Goal: Task Accomplishment & Management: Complete application form

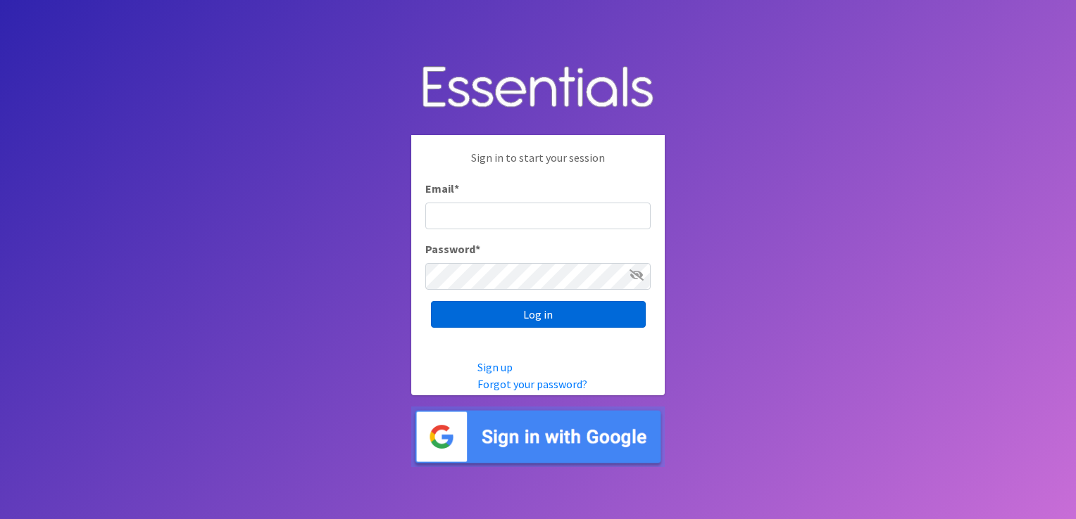
type input "[EMAIL_ADDRESS][DOMAIN_NAME]"
click at [500, 314] on input "Log in" at bounding box center [538, 314] width 215 height 27
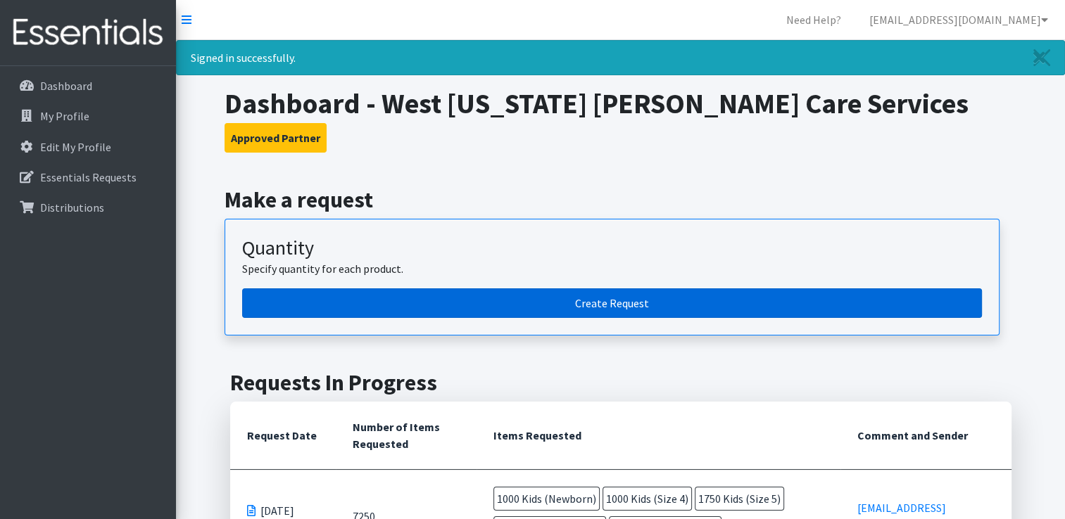
click at [596, 296] on link "Create Request" at bounding box center [612, 304] width 740 height 30
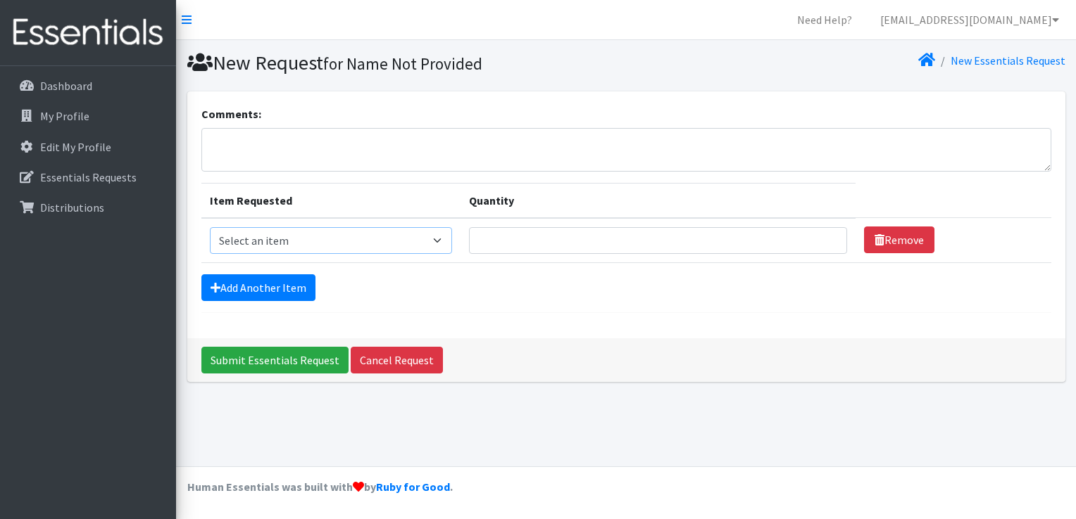
click at [443, 239] on select "Select an item Kids (Newborn) Kids (Preemie) Kids (Size 1) Kids (Size 2) Kids (…" at bounding box center [331, 240] width 243 height 27
click at [663, 325] on div "Comments: Item Requested Quantity Item Requested Select an item Kids (Newborn) …" at bounding box center [626, 215] width 878 height 247
click at [247, 146] on textarea "Comments:" at bounding box center [626, 150] width 850 height 44
click at [80, 110] on p "My Profile" at bounding box center [64, 116] width 49 height 14
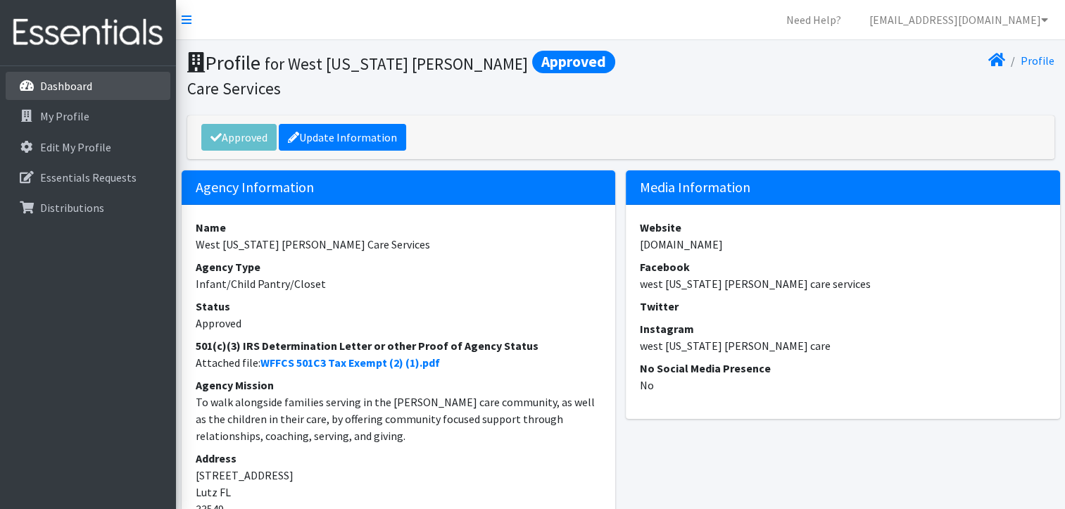
click at [88, 87] on p "Dashboard" at bounding box center [66, 86] width 52 height 14
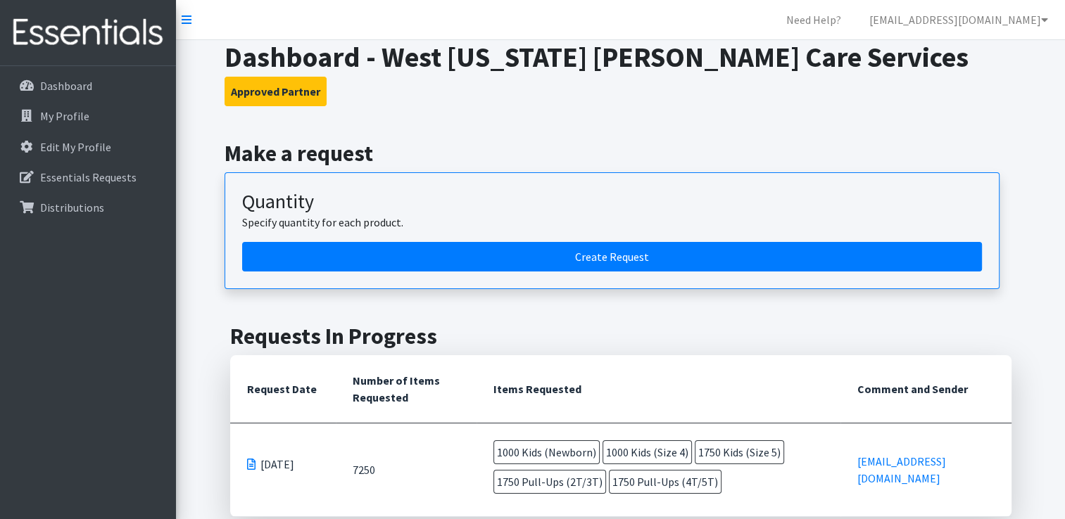
click at [921, 417] on th "Comment and Sender" at bounding box center [925, 389] width 170 height 68
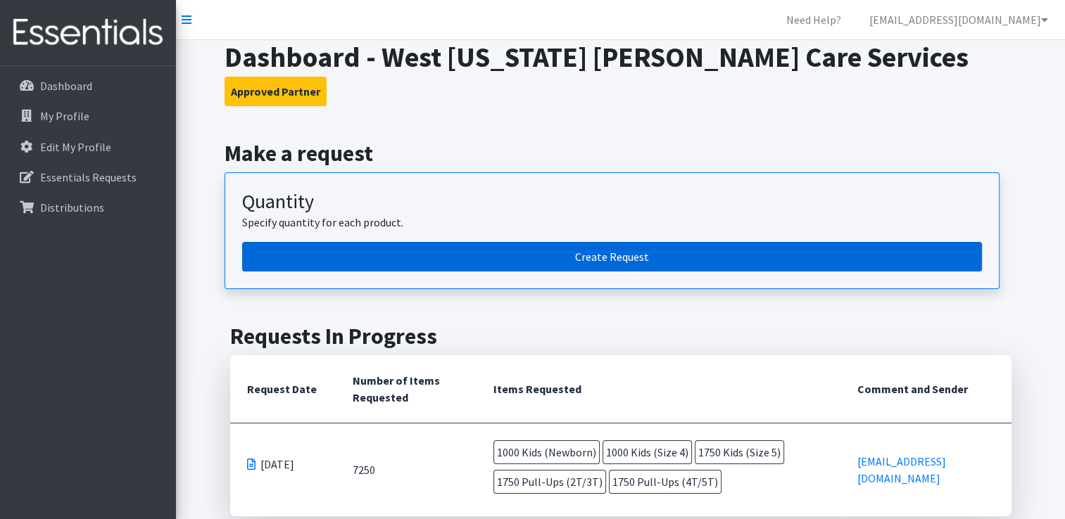
click at [691, 258] on link "Create Request" at bounding box center [612, 257] width 740 height 30
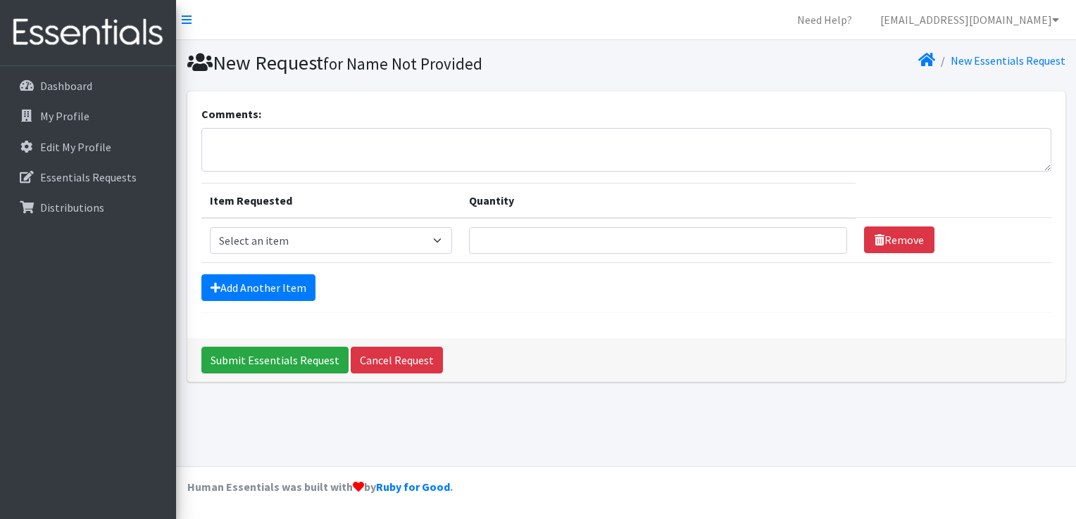
click at [386, 254] on td "Item Requested Select an item Kids (Newborn) Kids (Preemie) Kids (Size 1) Kids …" at bounding box center [331, 240] width 260 height 45
click at [373, 241] on select "Select an item Kids (Newborn) Kids (Preemie) Kids (Size 1) Kids (Size 2) Kids (…" at bounding box center [331, 240] width 243 height 27
select select "750"
click at [210, 227] on select "Select an item Kids (Newborn) Kids (Preemie) Kids (Size 1) Kids (Size 2) Kids (…" at bounding box center [331, 240] width 243 height 27
click at [493, 238] on input "Quantity" at bounding box center [658, 240] width 378 height 27
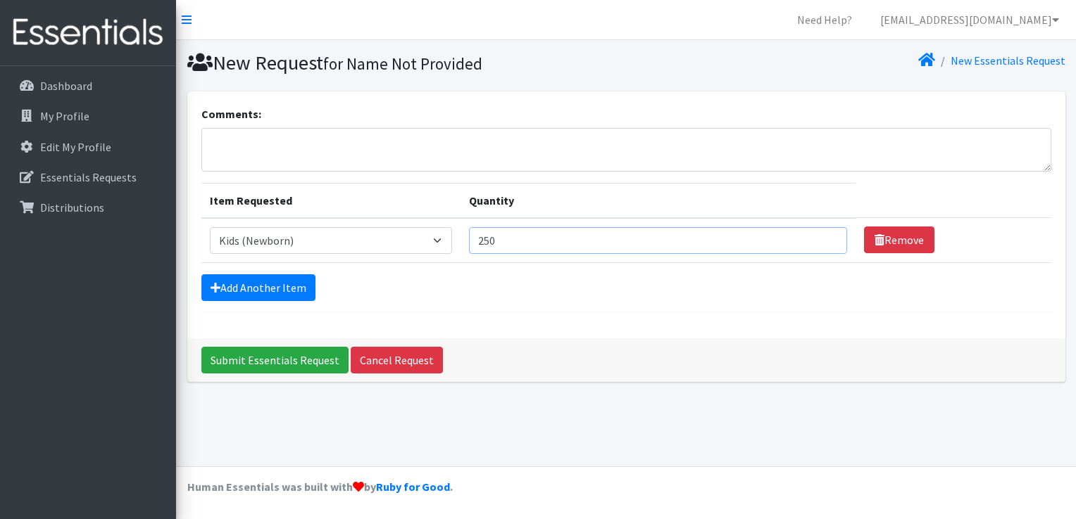
type input "250"
click at [819, 233] on input "250" at bounding box center [658, 240] width 378 height 27
click at [445, 237] on select "Select an item Kids (Newborn) Kids (Preemie) Kids (Size 1) Kids (Size 2) Kids (…" at bounding box center [331, 240] width 243 height 27
click at [210, 227] on select "Select an item Kids (Newborn) Kids (Preemie) Kids (Size 1) Kids (Size 2) Kids (…" at bounding box center [331, 240] width 243 height 27
drag, startPoint x: 370, startPoint y: 240, endPoint x: 294, endPoint y: 285, distance: 87.8
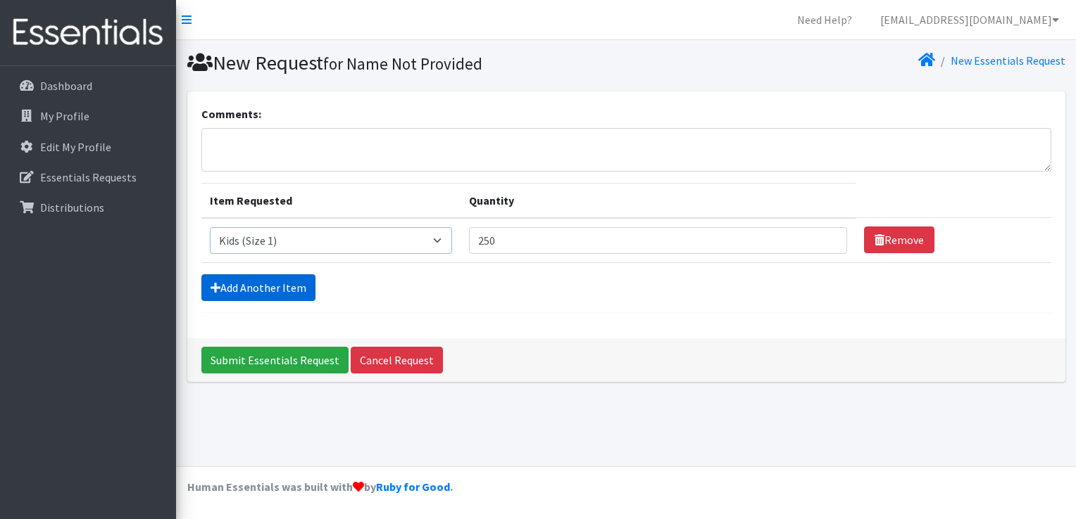
click at [294, 285] on form "Comments: Item Requested Quantity Item Requested Select an item Kids (Newborn) …" at bounding box center [626, 210] width 850 height 208
select select "750"
click at [210, 227] on select "Select an item Kids (Newborn) Kids (Preemie) Kids (Size 1) Kids (Size 2) Kids (…" at bounding box center [331, 240] width 243 height 27
click at [251, 288] on link "Add Another Item" at bounding box center [258, 288] width 114 height 27
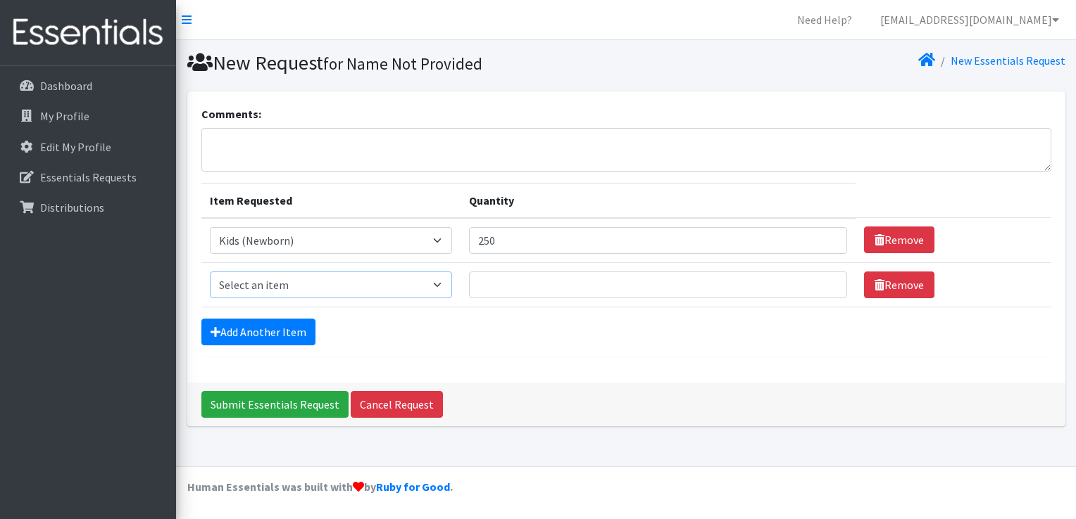
click at [355, 284] on select "Select an item Kids (Newborn) Kids (Preemie) Kids (Size 1) Kids (Size 2) Kids (…" at bounding box center [331, 285] width 243 height 27
select select "752"
click at [210, 272] on select "Select an item Kids (Newborn) Kids (Preemie) Kids (Size 1) Kids (Size 2) Kids (…" at bounding box center [331, 285] width 243 height 27
click at [509, 282] on input "Quantity" at bounding box center [658, 285] width 378 height 27
type input "250"
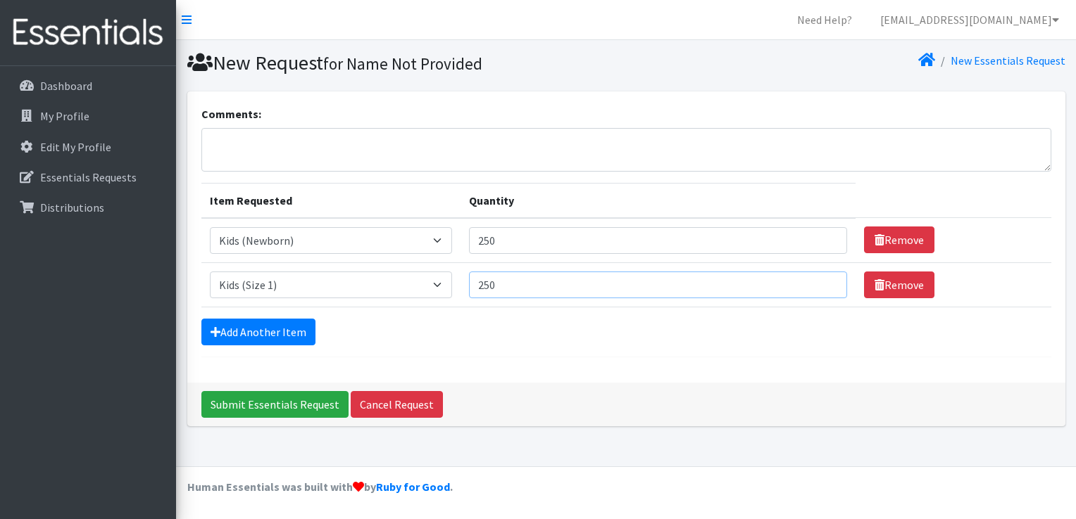
click at [823, 279] on input "250" at bounding box center [658, 285] width 378 height 27
click at [269, 325] on link "Add Another Item" at bounding box center [258, 332] width 114 height 27
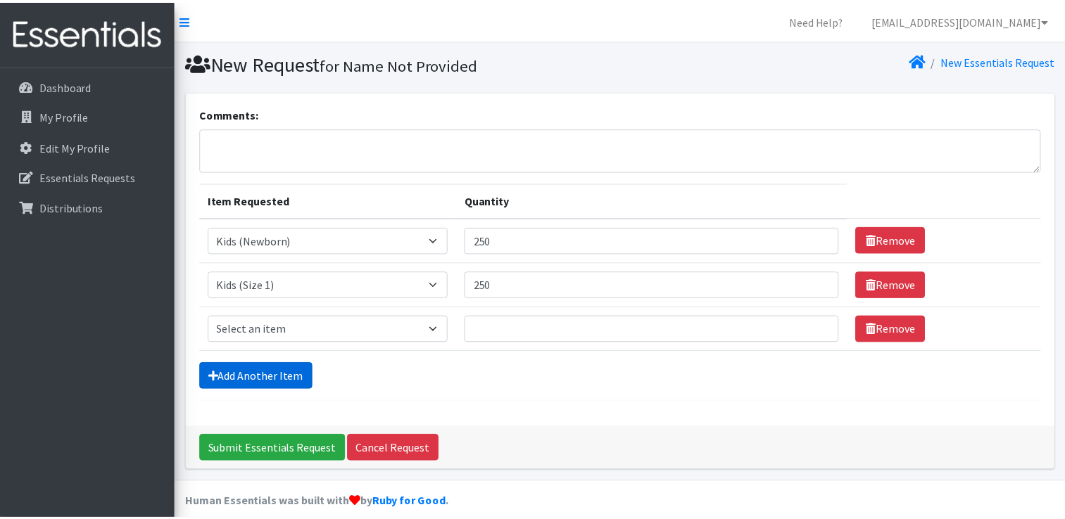
scroll to position [13, 0]
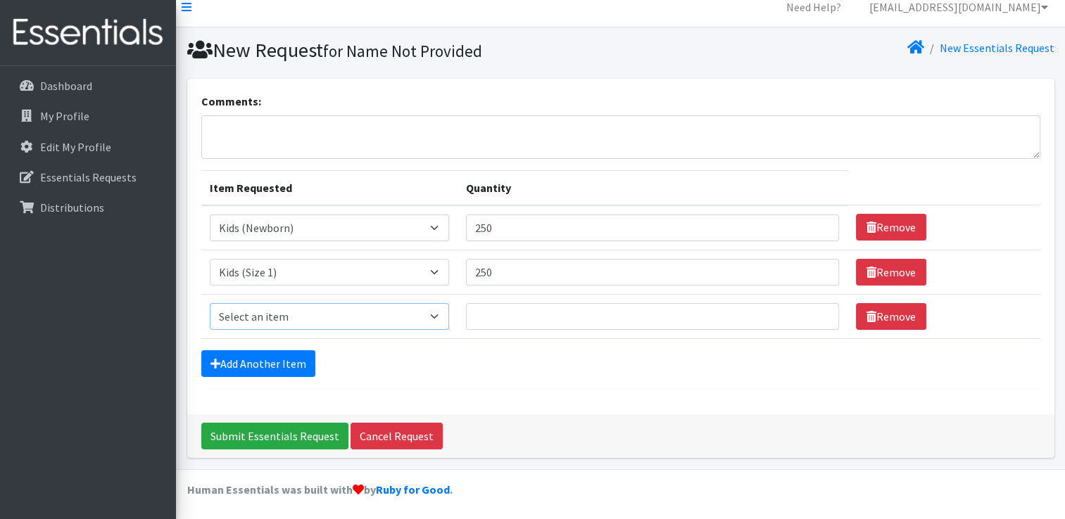
click at [289, 305] on select "Select an item Kids (Newborn) Kids (Preemie) Kids (Size 1) Kids (Size 2) Kids (…" at bounding box center [329, 316] width 239 height 27
select select "753"
click at [210, 303] on select "Select an item Kids (Newborn) Kids (Preemie) Kids (Size 1) Kids (Size 2) Kids (…" at bounding box center [329, 316] width 239 height 27
click at [485, 314] on input "Quantity" at bounding box center [652, 316] width 373 height 27
type input "250"
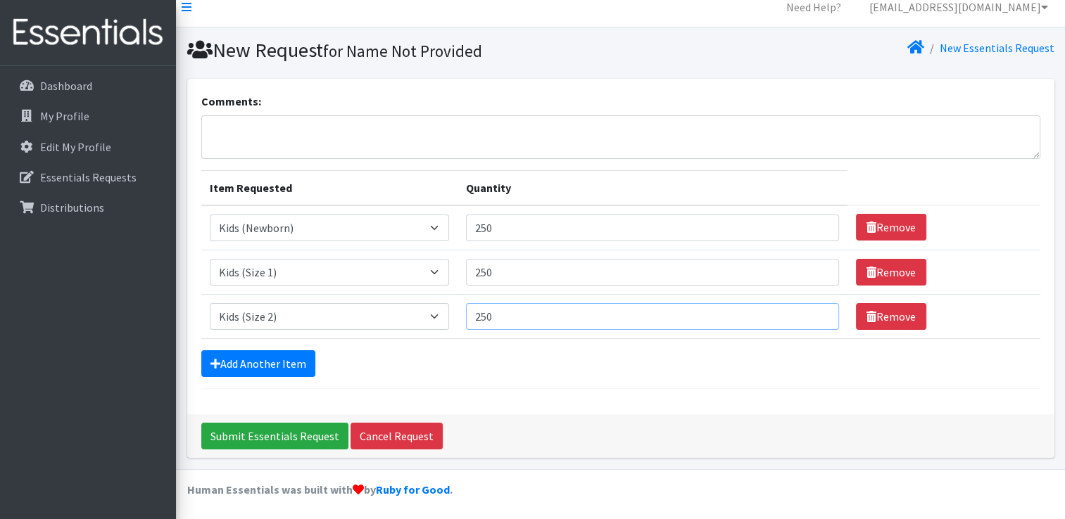
click at [811, 311] on input "250" at bounding box center [652, 316] width 373 height 27
click at [251, 358] on link "Add Another Item" at bounding box center [258, 364] width 114 height 27
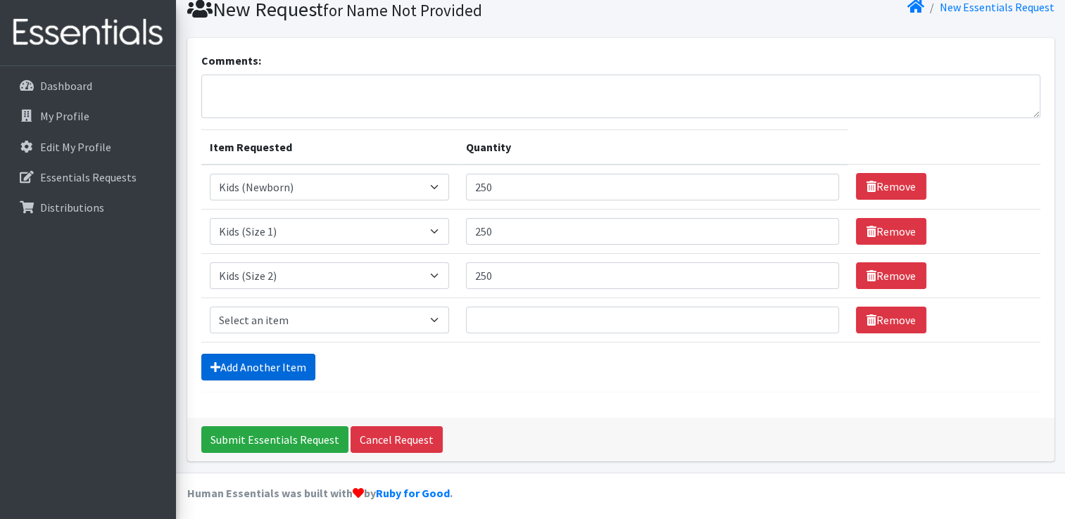
scroll to position [57, 0]
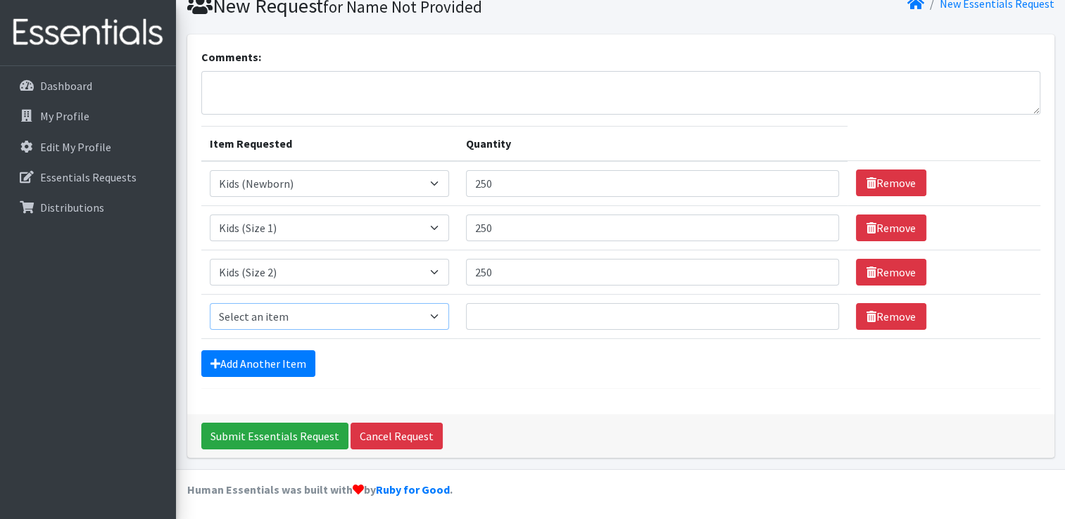
click at [270, 312] on select "Select an item Kids (Newborn) Kids (Preemie) Kids (Size 1) Kids (Size 2) Kids (…" at bounding box center [329, 316] width 239 height 27
select select "732"
click at [210, 303] on select "Select an item Kids (Newborn) Kids (Preemie) Kids (Size 1) Kids (Size 2) Kids (…" at bounding box center [329, 316] width 239 height 27
click at [484, 310] on input "Quantity" at bounding box center [652, 316] width 373 height 27
type input "500"
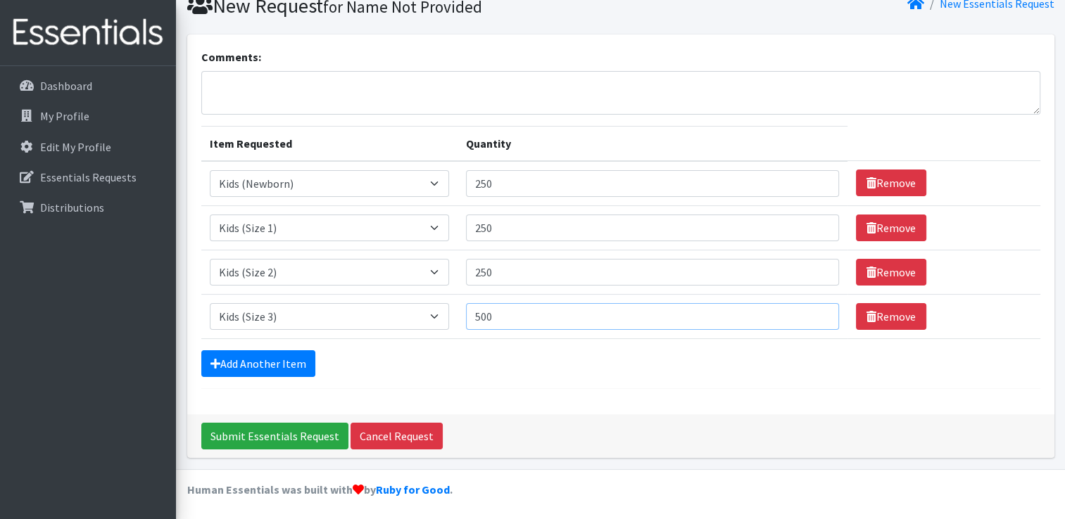
click at [812, 312] on input "500" at bounding box center [652, 316] width 373 height 27
click at [284, 351] on link "Add Another Item" at bounding box center [258, 364] width 114 height 27
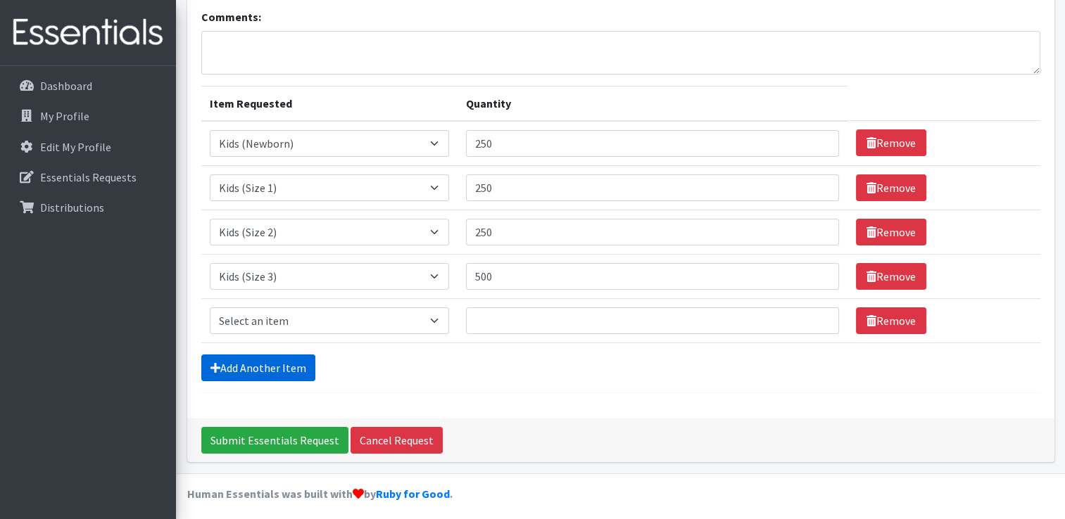
scroll to position [101, 0]
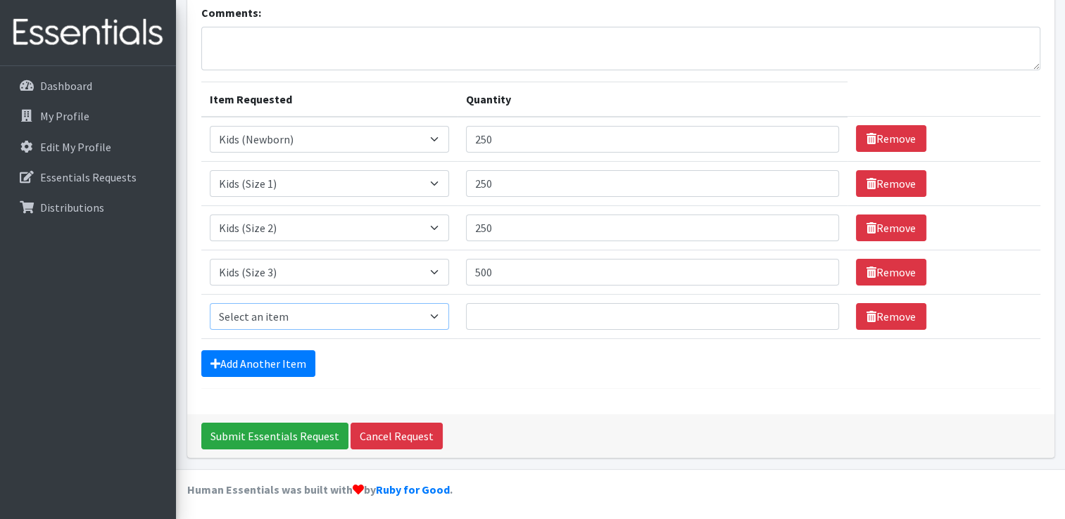
click at [274, 314] on select "Select an item Kids (Newborn) Kids (Preemie) Kids (Size 1) Kids (Size 2) Kids (…" at bounding box center [329, 316] width 239 height 27
select select "739"
click at [210, 303] on select "Select an item Kids (Newborn) Kids (Preemie) Kids (Size 1) Kids (Size 2) Kids (…" at bounding box center [329, 316] width 239 height 27
click at [478, 308] on input "Quantity" at bounding box center [652, 316] width 373 height 27
type input "1000"
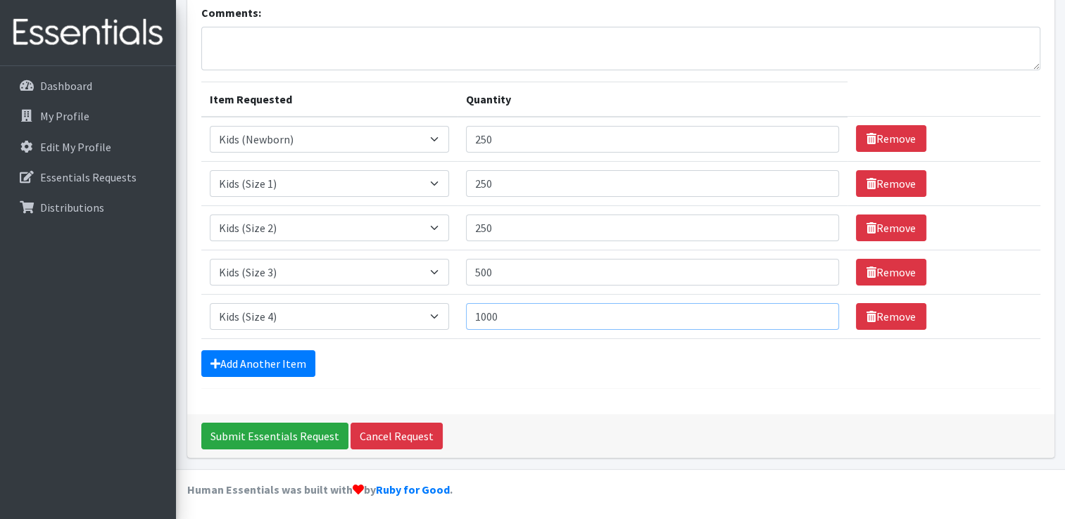
click at [813, 311] on input "1000" at bounding box center [652, 316] width 373 height 27
click at [264, 364] on link "Add Another Item" at bounding box center [258, 364] width 114 height 27
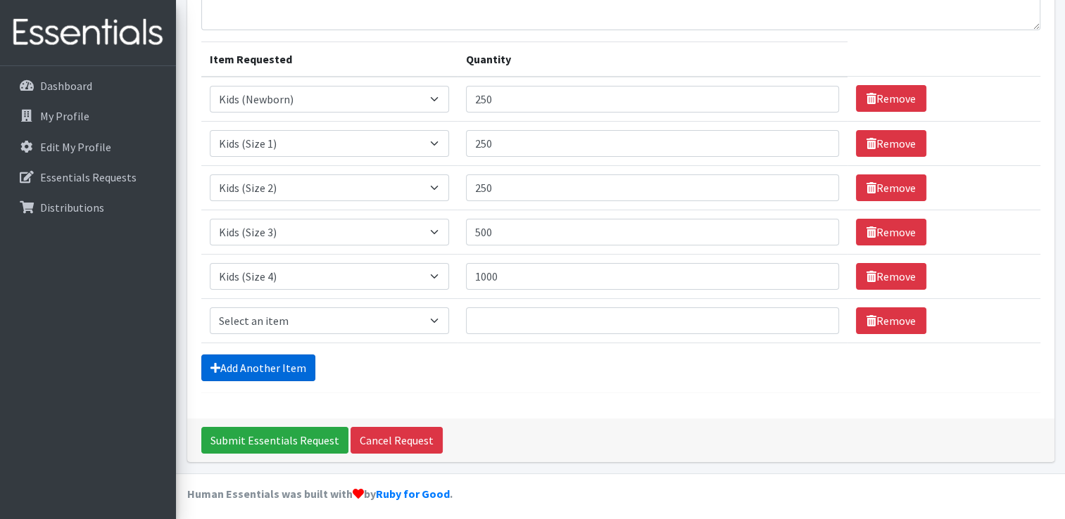
scroll to position [146, 0]
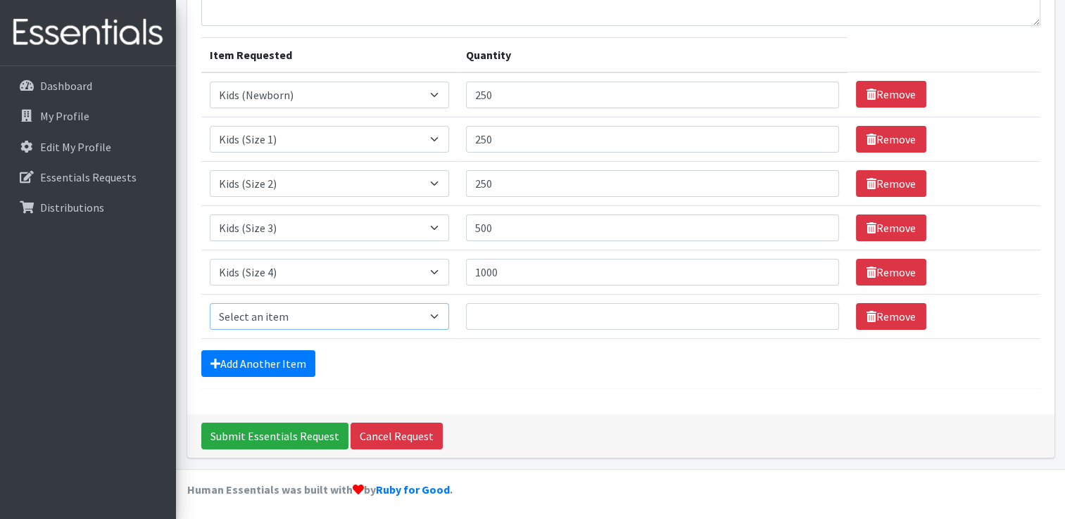
click at [258, 325] on select "Select an item Kids (Newborn) Kids (Preemie) Kids (Size 1) Kids (Size 2) Kids (…" at bounding box center [329, 316] width 239 height 27
select select "740"
click at [210, 303] on select "Select an item Kids (Newborn) Kids (Preemie) Kids (Size 1) Kids (Size 2) Kids (…" at bounding box center [329, 316] width 239 height 27
click at [492, 317] on input "Quantity" at bounding box center [652, 316] width 373 height 27
type input "1000"
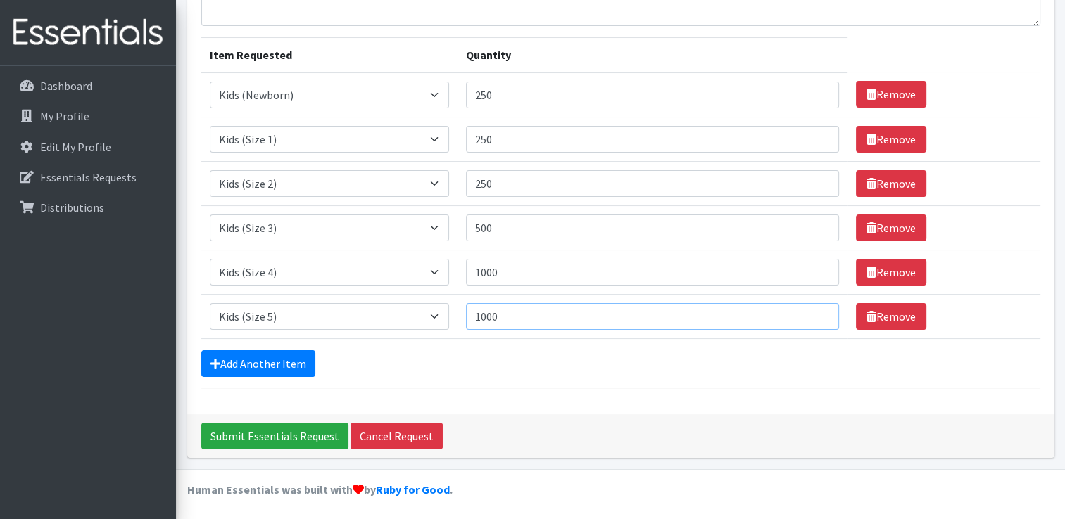
click at [811, 311] on input "1000" at bounding box center [652, 316] width 373 height 27
click at [529, 266] on input "1000" at bounding box center [652, 272] width 373 height 27
type input "1"
click at [814, 263] on input "749" at bounding box center [652, 272] width 373 height 27
type input "750"
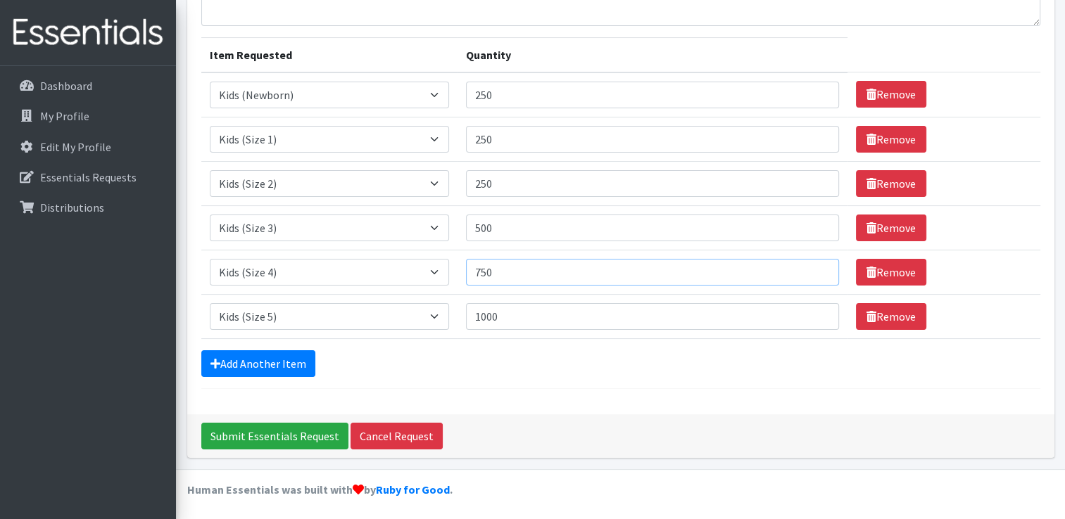
click at [814, 265] on input "750" at bounding box center [652, 272] width 373 height 27
click at [267, 359] on link "Add Another Item" at bounding box center [258, 364] width 114 height 27
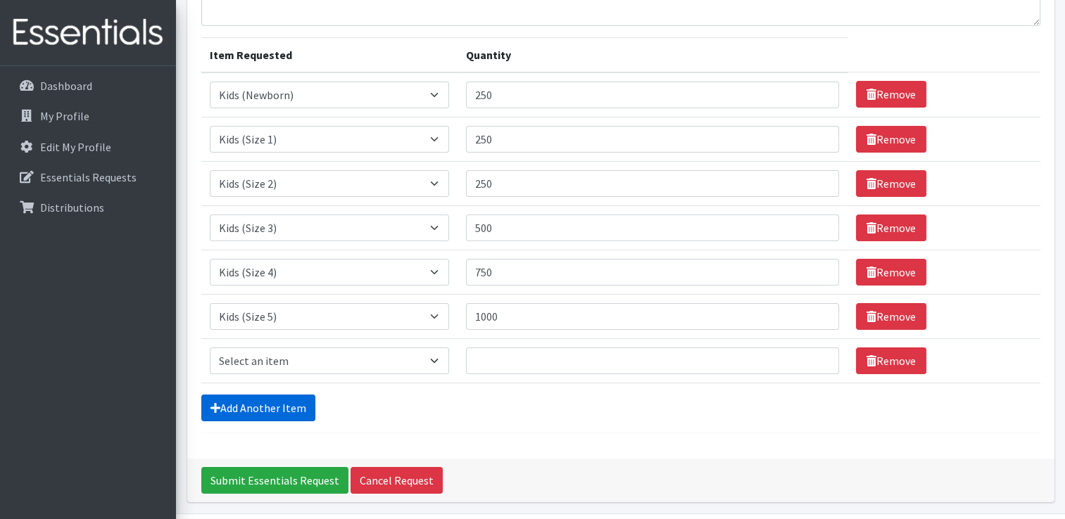
scroll to position [189, 0]
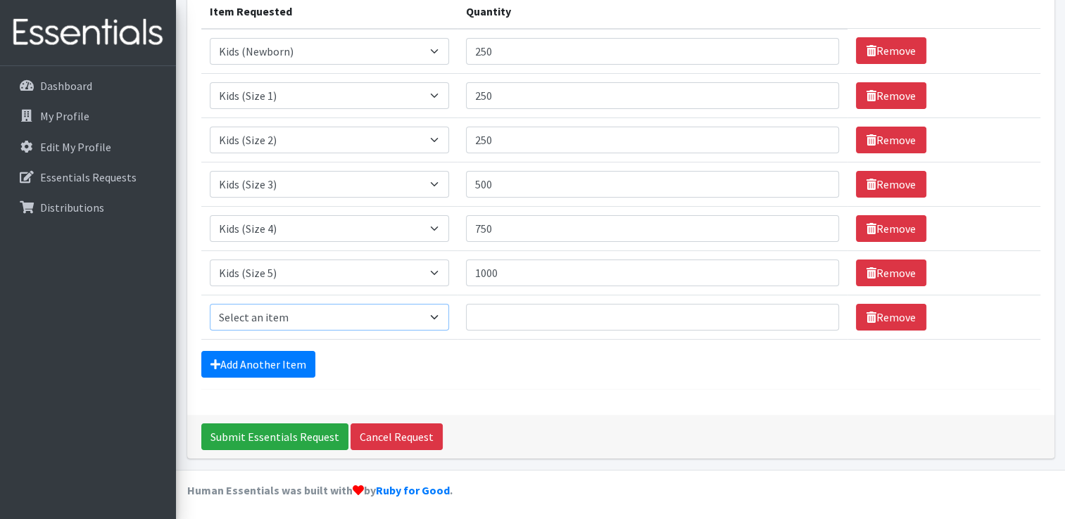
click at [252, 313] on select "Select an item Kids (Newborn) Kids (Preemie) Kids (Size 1) Kids (Size 2) Kids (…" at bounding box center [329, 317] width 239 height 27
select select "742"
click at [210, 304] on select "Select an item Kids (Newborn) Kids (Preemie) Kids (Size 1) Kids (Size 2) Kids (…" at bounding box center [329, 317] width 239 height 27
click at [503, 307] on input "Quantity" at bounding box center [652, 317] width 373 height 27
type input "750"
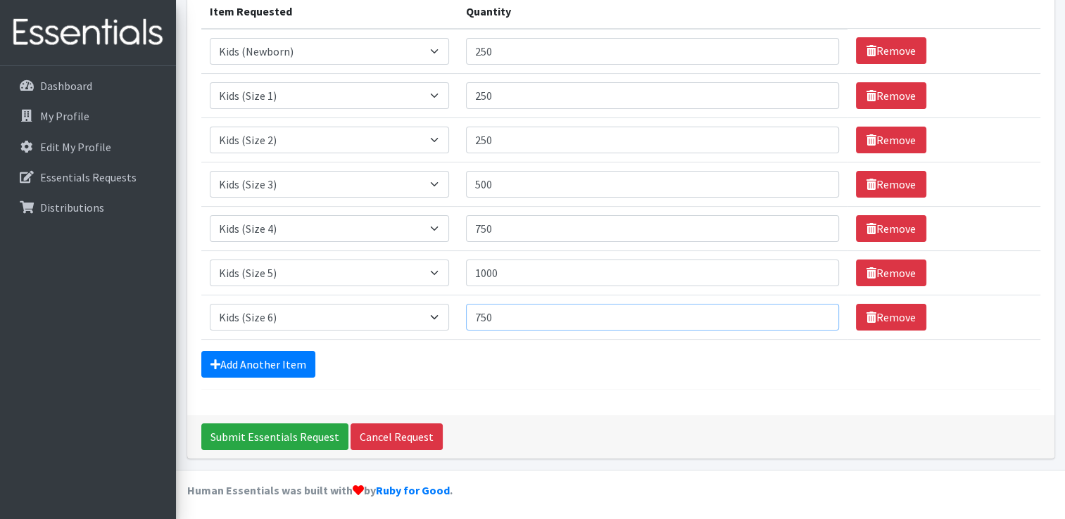
click at [812, 311] on input "750" at bounding box center [652, 317] width 373 height 27
click at [290, 356] on link "Add Another Item" at bounding box center [258, 364] width 114 height 27
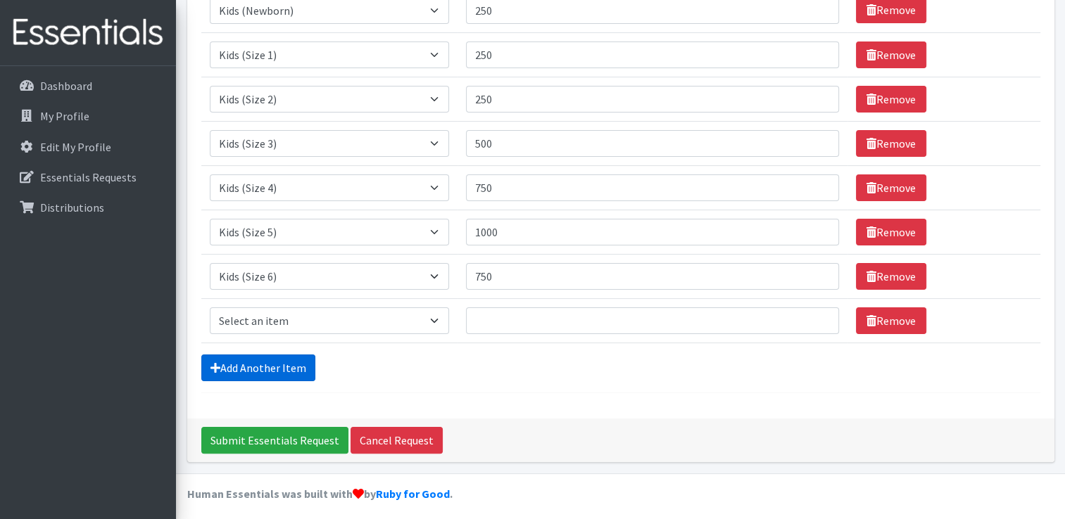
scroll to position [234, 0]
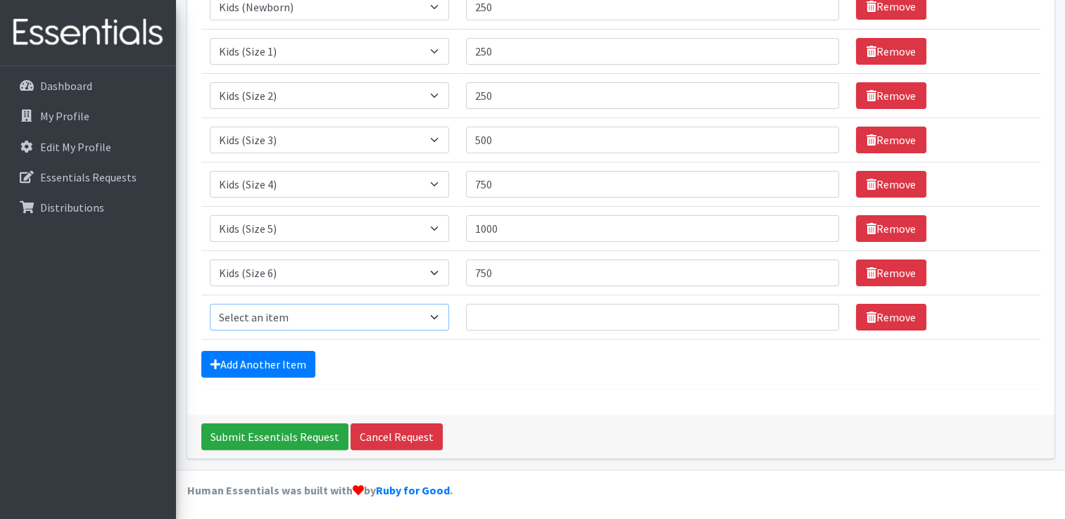
click at [269, 317] on select "Select an item Kids (Newborn) Kids (Preemie) Kids (Size 1) Kids (Size 2) Kids (…" at bounding box center [329, 317] width 239 height 27
select select "748"
click at [210, 304] on select "Select an item Kids (Newborn) Kids (Preemie) Kids (Size 1) Kids (Size 2) Kids (…" at bounding box center [329, 317] width 239 height 27
click at [479, 314] on input "Quantity" at bounding box center [652, 317] width 373 height 27
type input "1000"
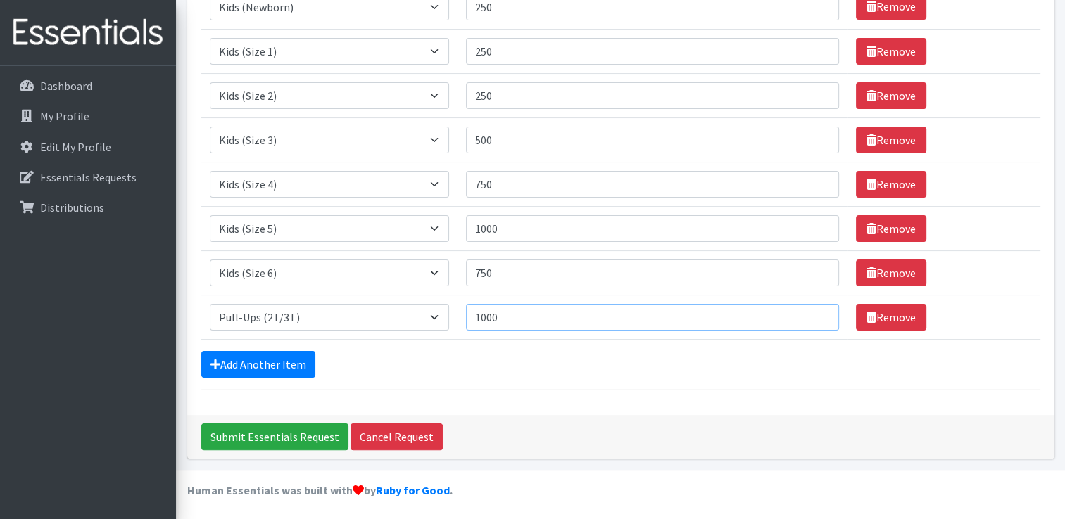
click at [811, 308] on input "1000" at bounding box center [652, 317] width 373 height 27
click at [267, 355] on link "Add Another Item" at bounding box center [258, 364] width 114 height 27
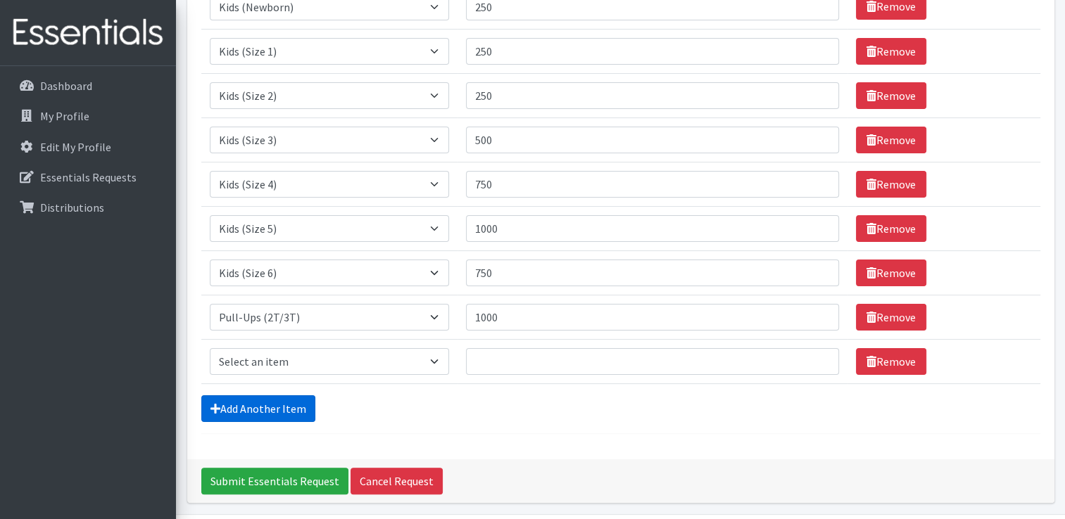
scroll to position [278, 0]
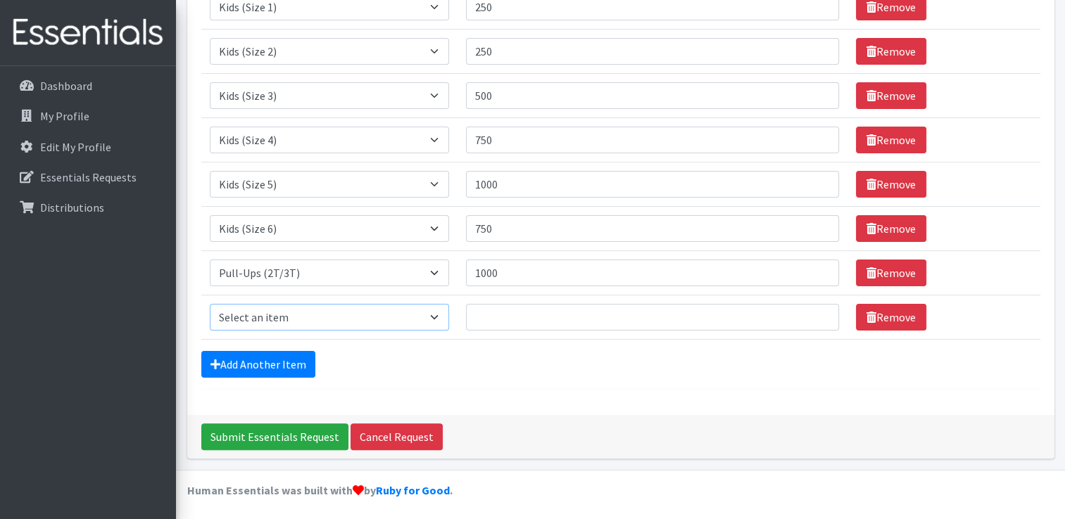
click at [317, 320] on select "Select an item Kids (Newborn) Kids (Preemie) Kids (Size 1) Kids (Size 2) Kids (…" at bounding box center [329, 317] width 239 height 27
select select "1352"
click at [210, 304] on select "Select an item Kids (Newborn) Kids (Preemie) Kids (Size 1) Kids (Size 2) Kids (…" at bounding box center [329, 317] width 239 height 27
click at [498, 323] on input "Quantity" at bounding box center [652, 317] width 373 height 27
type input "1000"
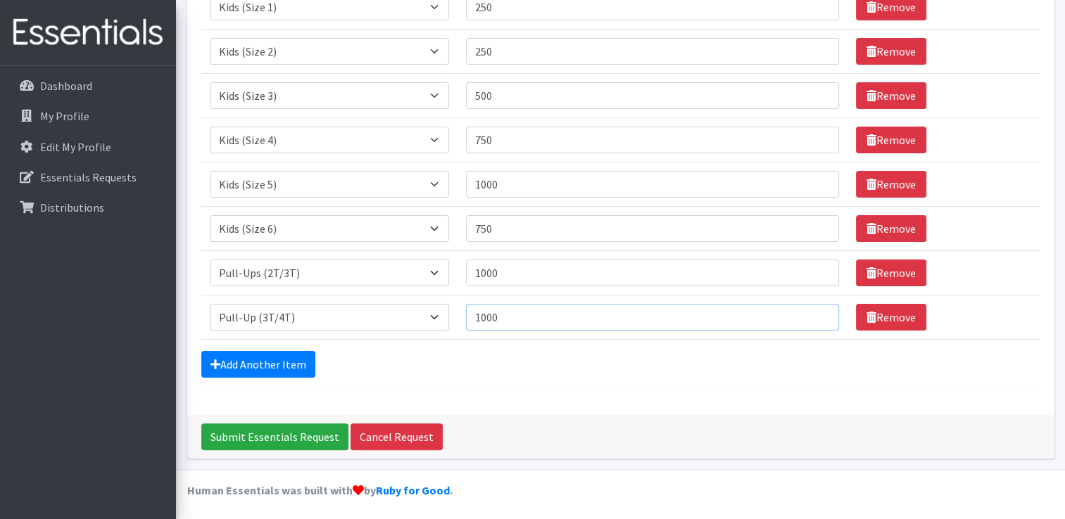
click at [814, 312] on input "1000" at bounding box center [652, 317] width 373 height 27
click at [272, 360] on link "Add Another Item" at bounding box center [258, 364] width 114 height 27
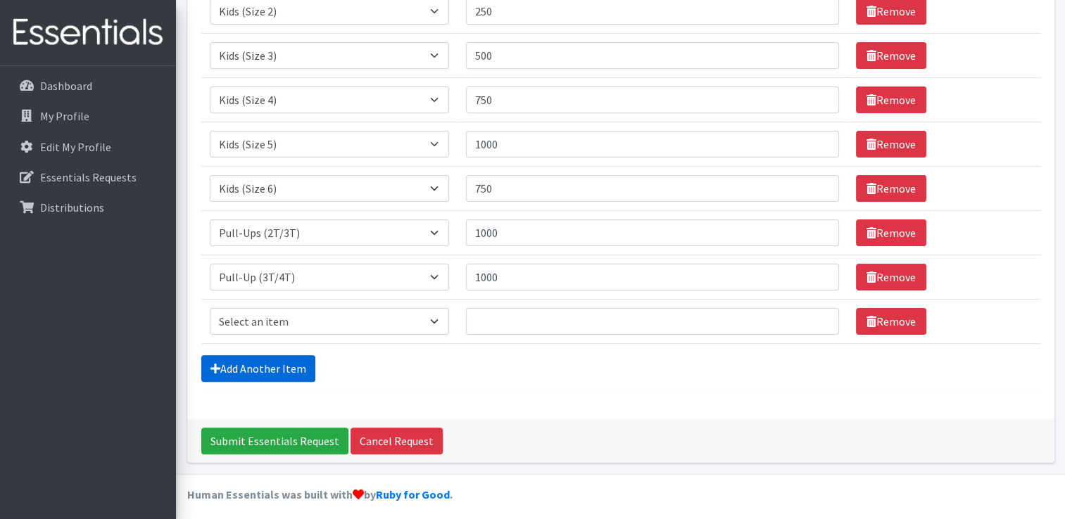
scroll to position [322, 0]
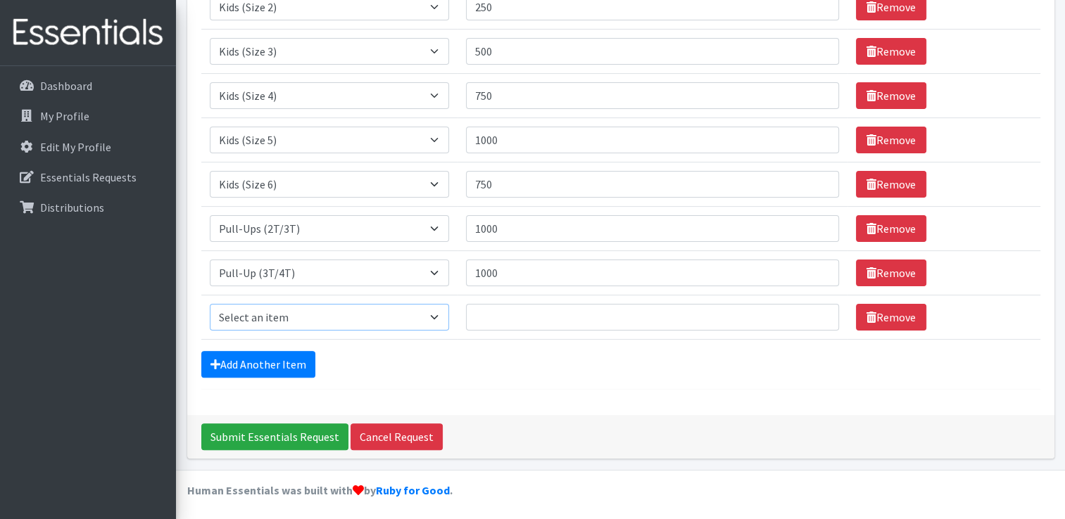
click at [267, 317] on select "Select an item Kids (Newborn) Kids (Preemie) Kids (Size 1) Kids (Size 2) Kids (…" at bounding box center [329, 317] width 239 height 27
select select "731"
click at [210, 304] on select "Select an item Kids (Newborn) Kids (Preemie) Kids (Size 1) Kids (Size 2) Kids (…" at bounding box center [329, 317] width 239 height 27
click at [503, 315] on input "Quantity" at bounding box center [652, 317] width 373 height 27
type input "1000"
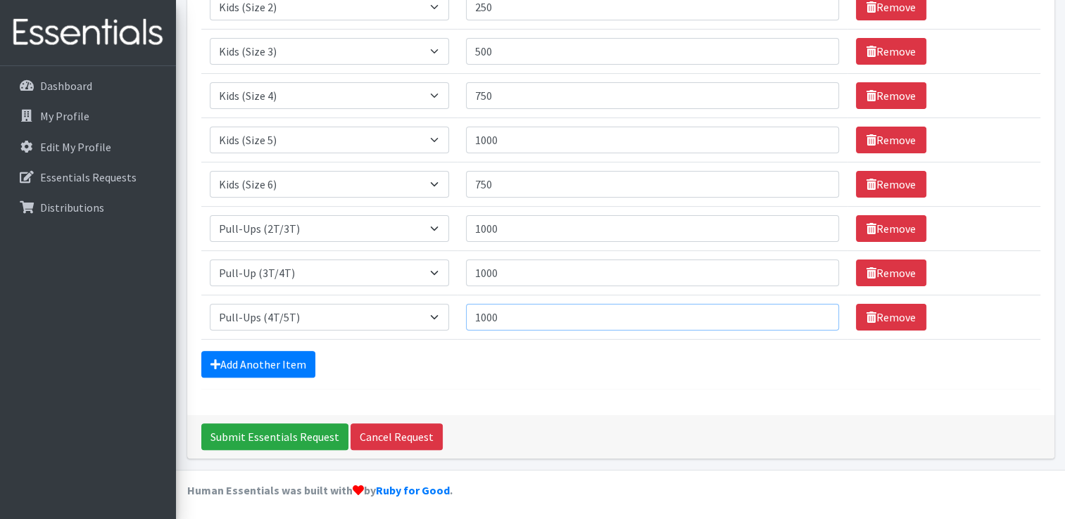
click at [812, 311] on input "1000" at bounding box center [652, 317] width 373 height 27
click at [287, 358] on link "Add Another Item" at bounding box center [258, 364] width 114 height 27
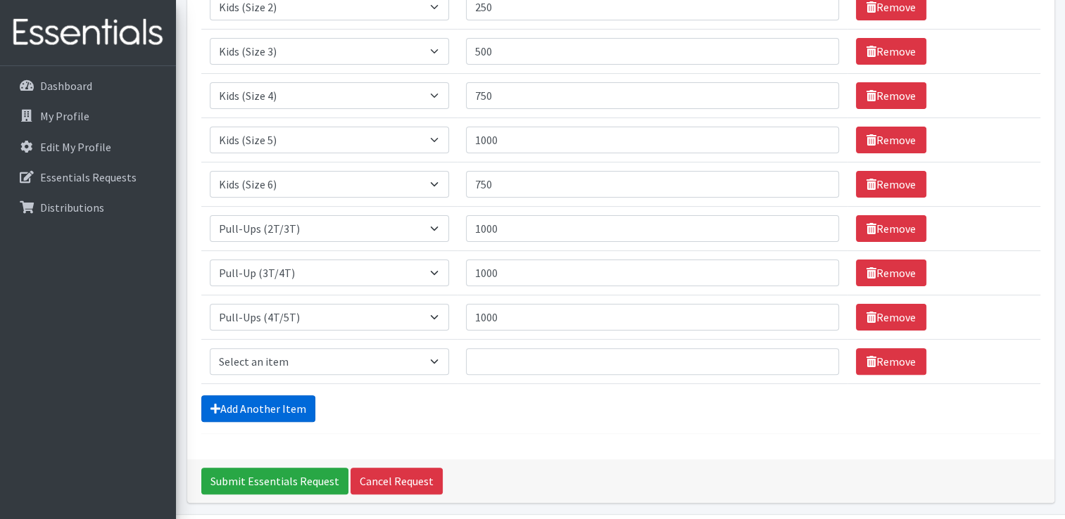
scroll to position [366, 0]
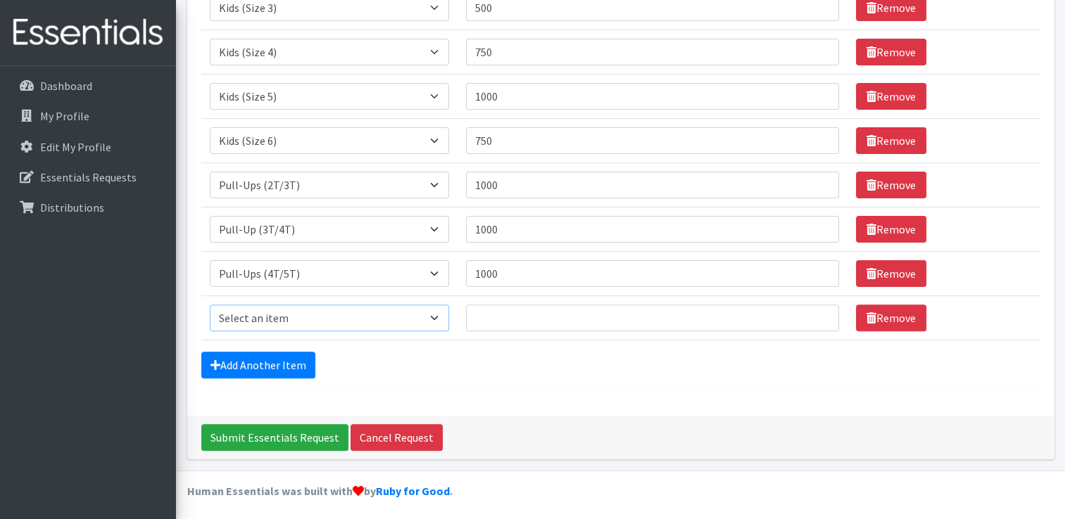
click at [317, 305] on select "Select an item Kids (Newborn) Kids (Preemie) Kids (Size 1) Kids (Size 2) Kids (…" at bounding box center [329, 318] width 239 height 27
click at [881, 314] on link "Remove" at bounding box center [891, 318] width 70 height 27
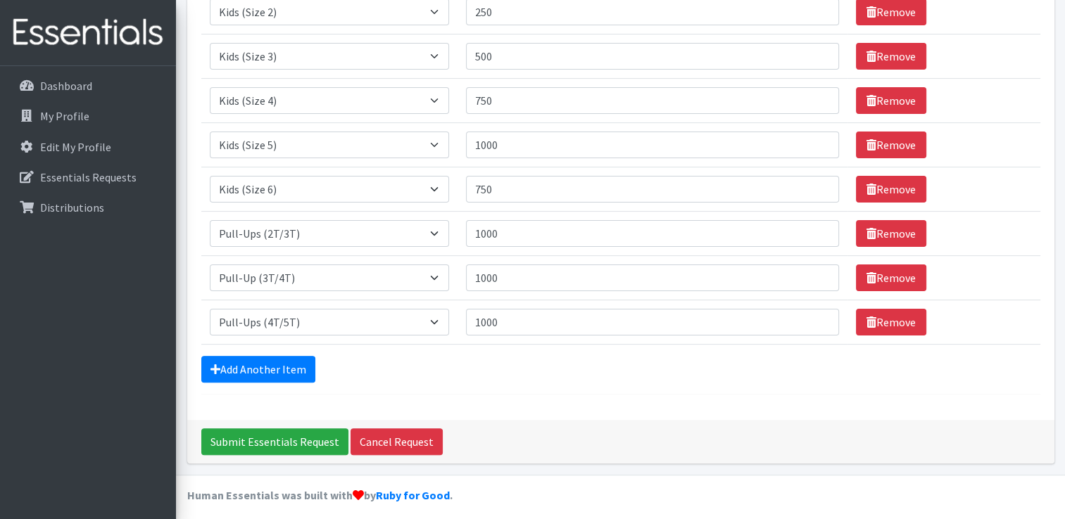
scroll to position [322, 0]
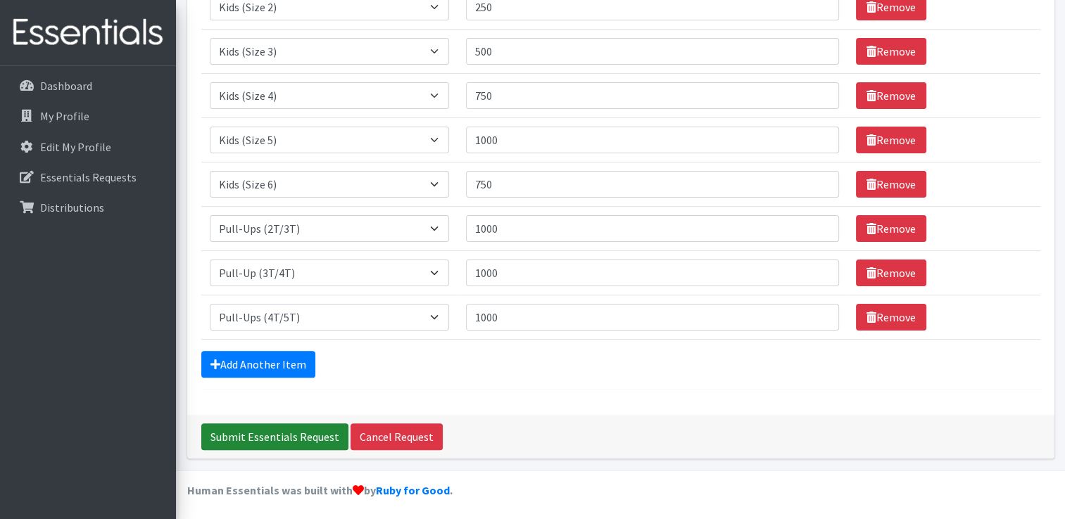
click at [265, 431] on input "Submit Essentials Request" at bounding box center [274, 437] width 147 height 27
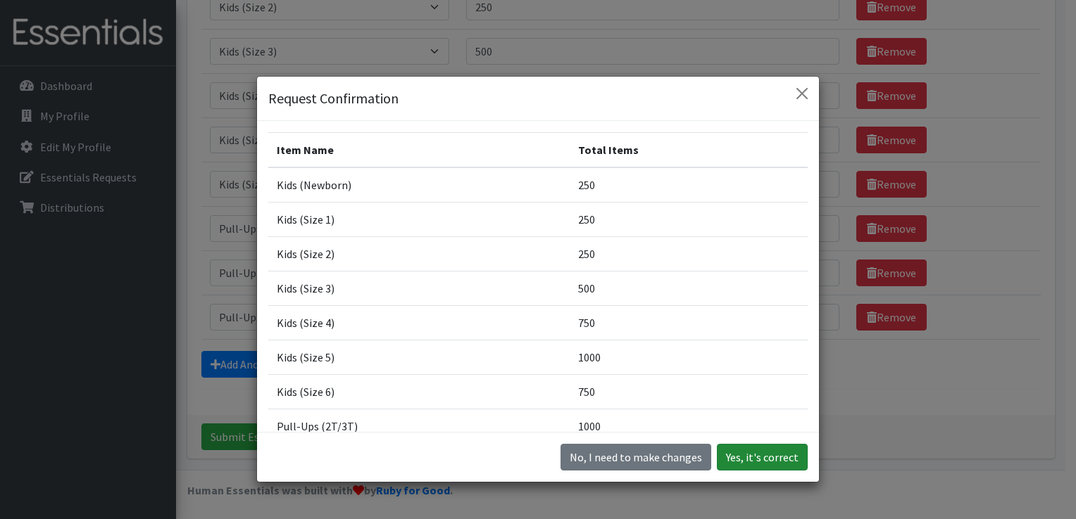
click at [754, 456] on button "Yes, it's correct" at bounding box center [762, 457] width 91 height 27
